Goal: Navigation & Orientation: Find specific page/section

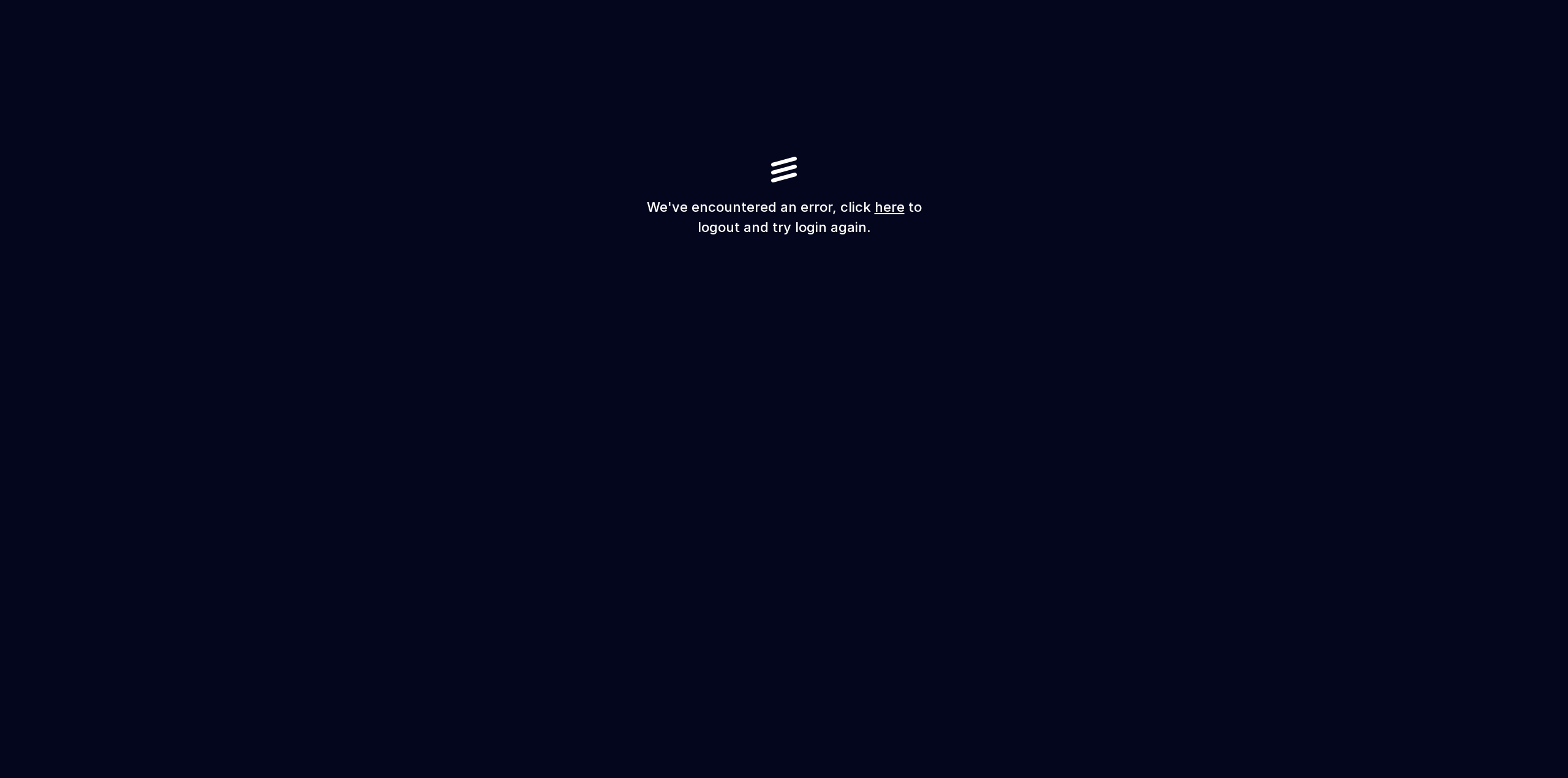
click at [935, 349] on div "We've encountered an error, click here to logout and try login again." at bounding box center [784, 389] width 1568 height 778
click at [891, 207] on link "here" at bounding box center [890, 207] width 30 height 16
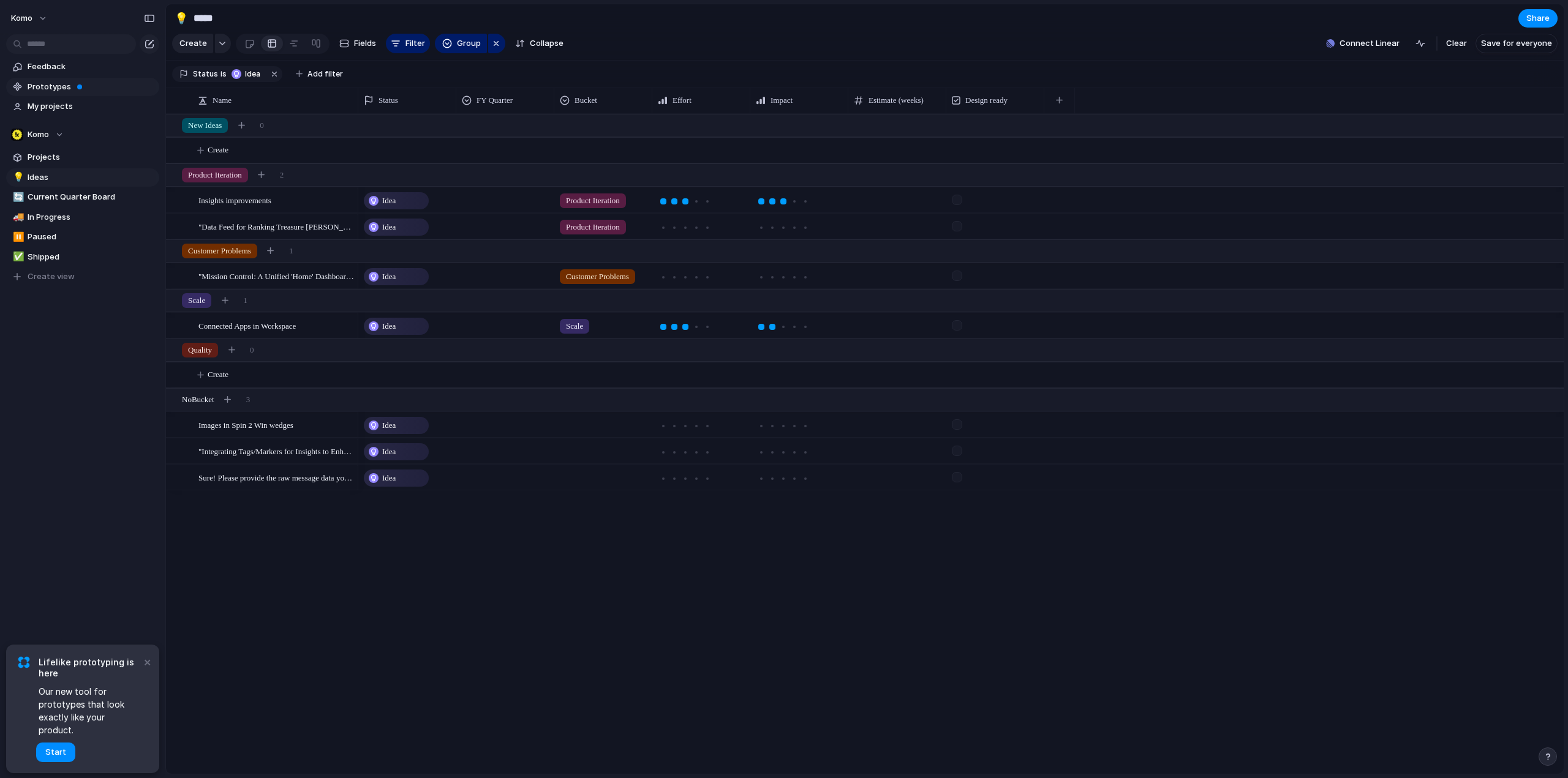
click at [48, 81] on span "Prototypes" at bounding box center [90, 86] width 127 height 12
